Goal: Check status: Check status

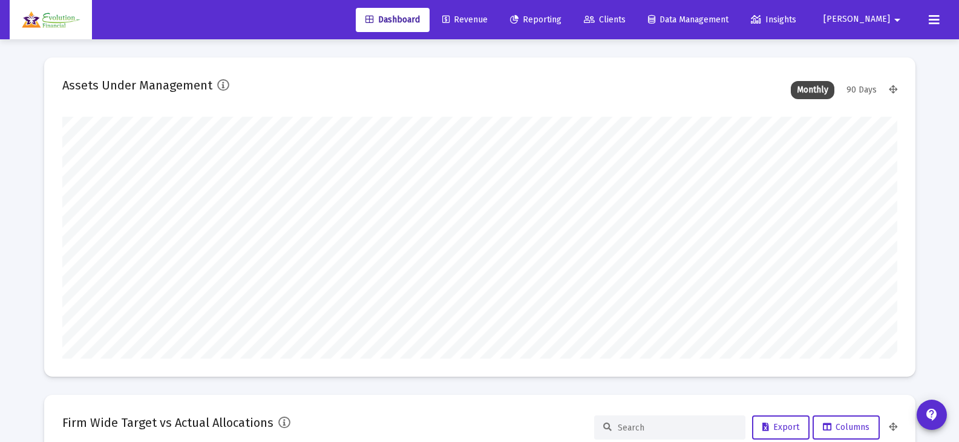
scroll to position [242, 835]
type input "[DATE]"
type input "[EMAIL_ADDRESS][DOMAIN_NAME]"
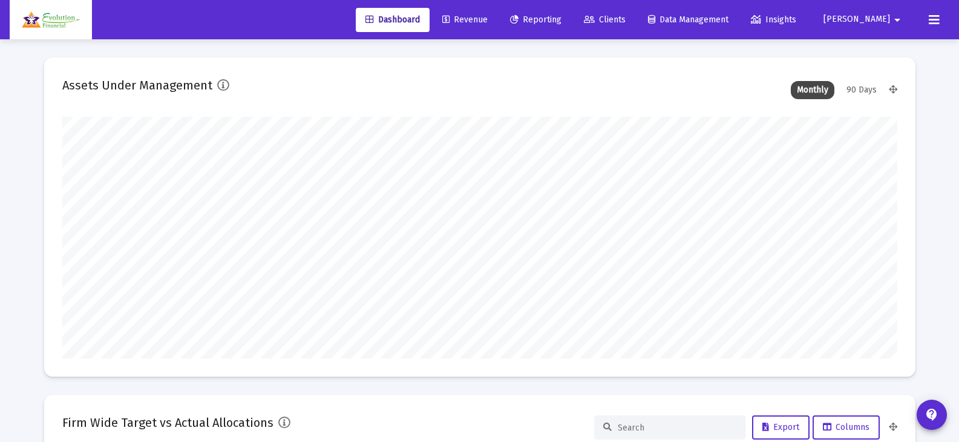
click at [562, 16] on span "Reporting" at bounding box center [535, 20] width 51 height 10
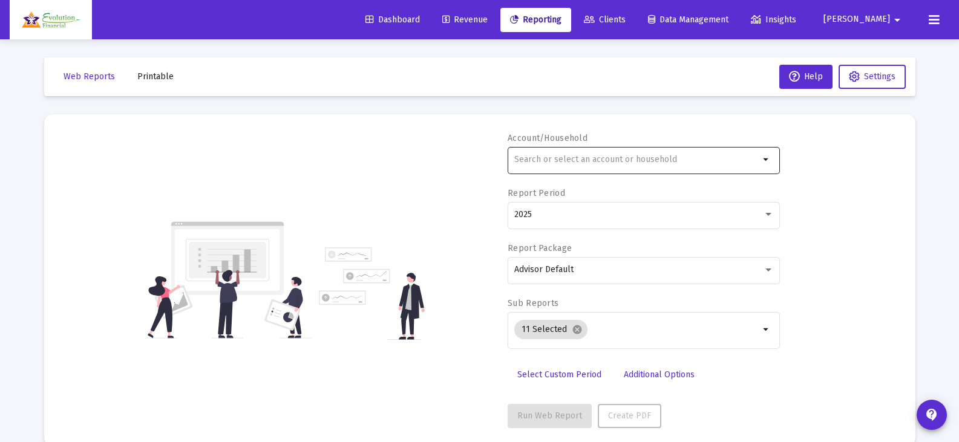
click at [698, 157] on input "text" at bounding box center [636, 160] width 245 height 10
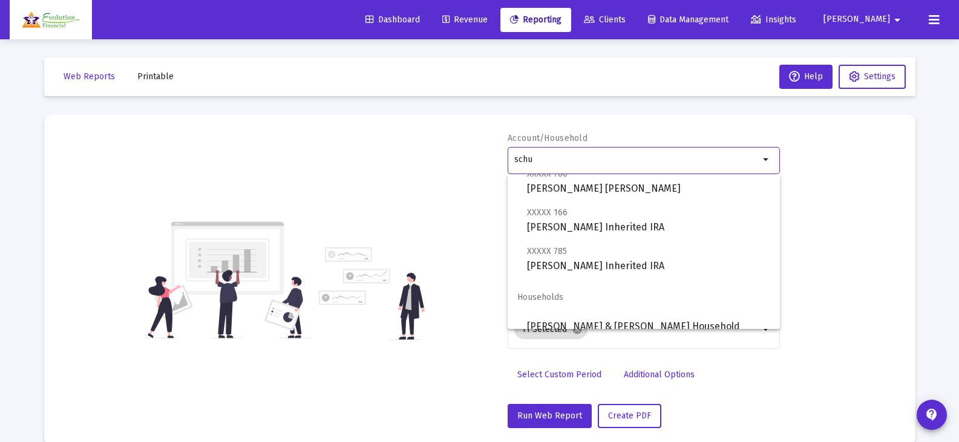
scroll to position [87, 0]
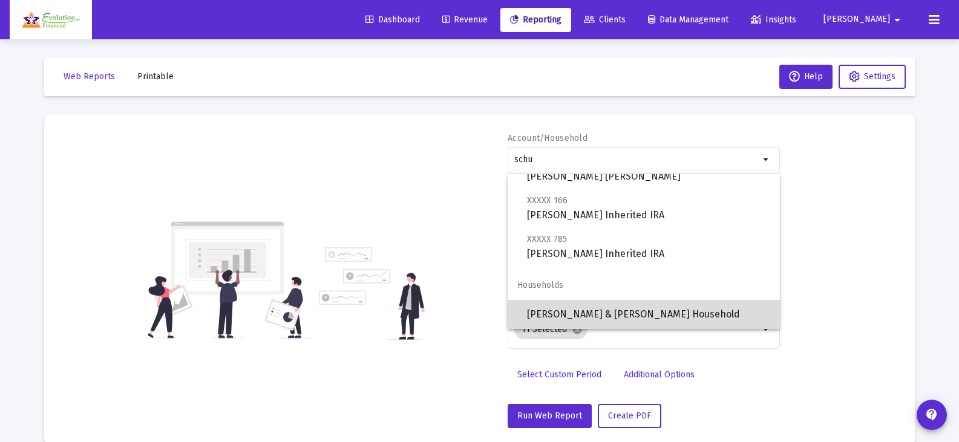
click at [686, 319] on span "[PERSON_NAME] & [PERSON_NAME] Household" at bounding box center [648, 314] width 243 height 29
type input "[PERSON_NAME] & [PERSON_NAME] Household"
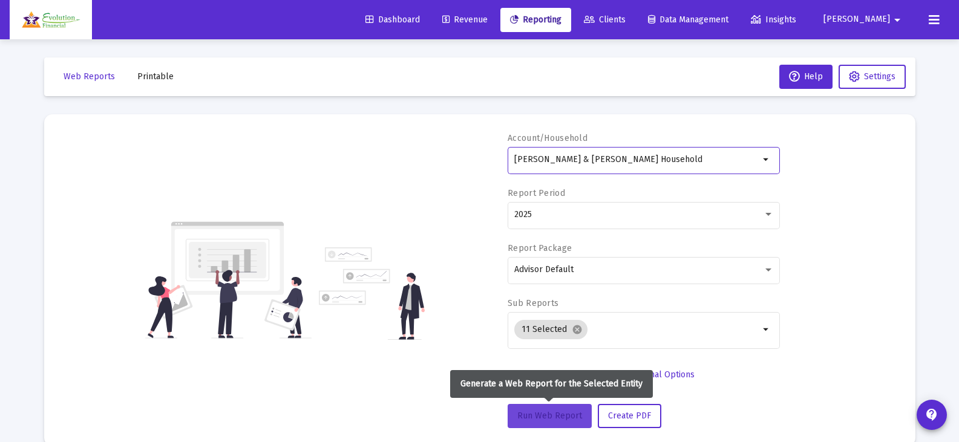
click at [566, 421] on span "Run Web Report" at bounding box center [549, 416] width 65 height 10
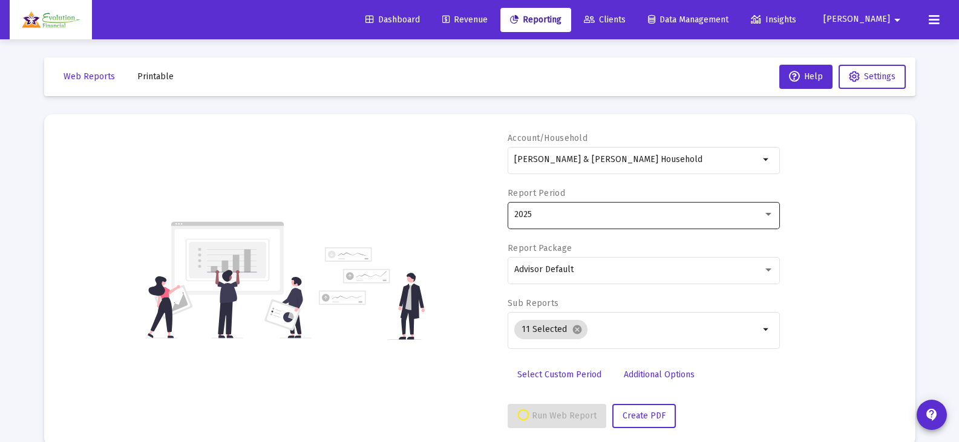
select select "View all"
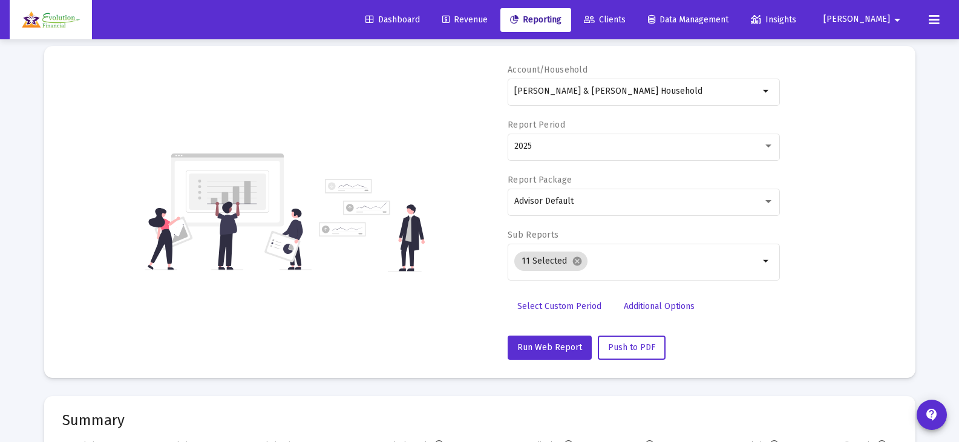
scroll to position [47, 0]
